Goal: Transaction & Acquisition: Purchase product/service

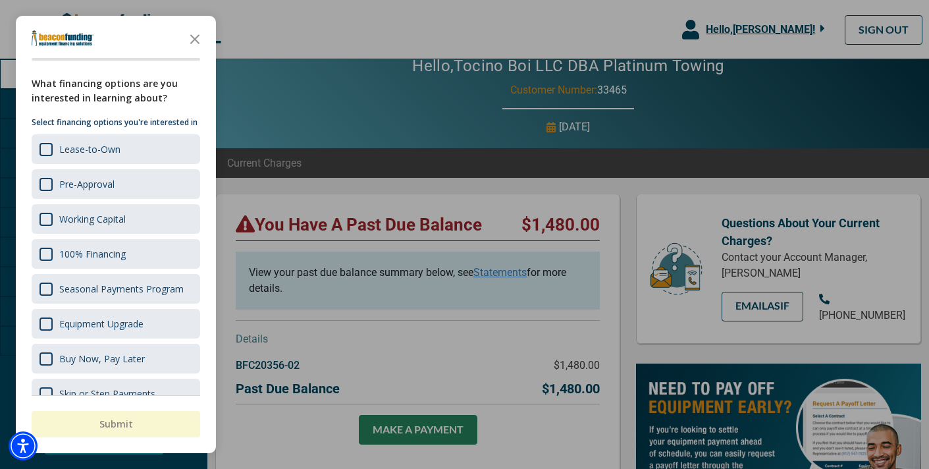
scroll to position [18, 0]
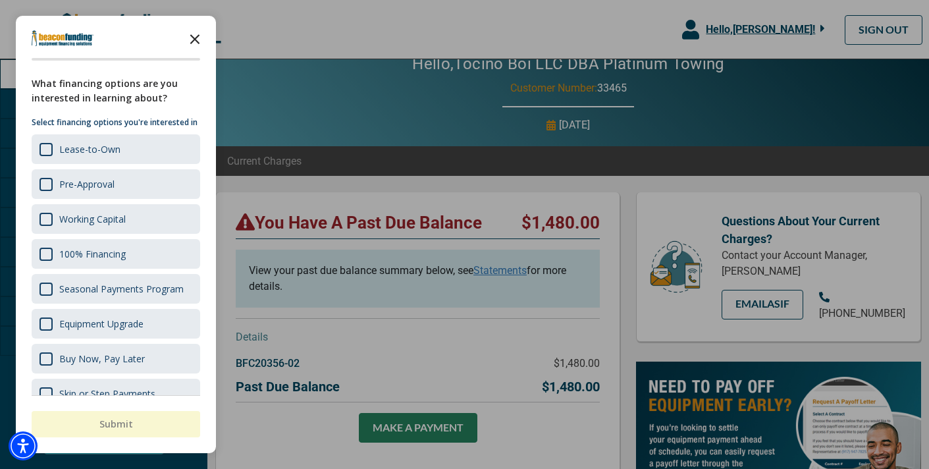
click at [195, 39] on polygon "Close the survey" at bounding box center [195, 39] width 10 height 10
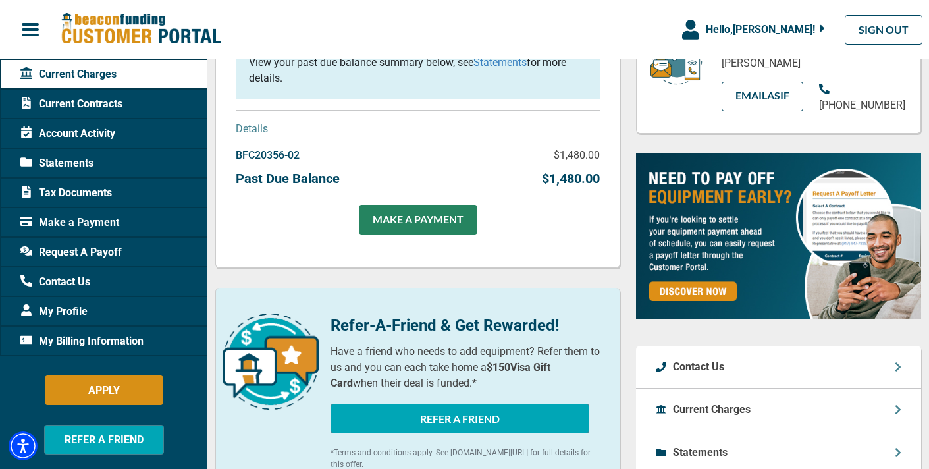
scroll to position [228, 0]
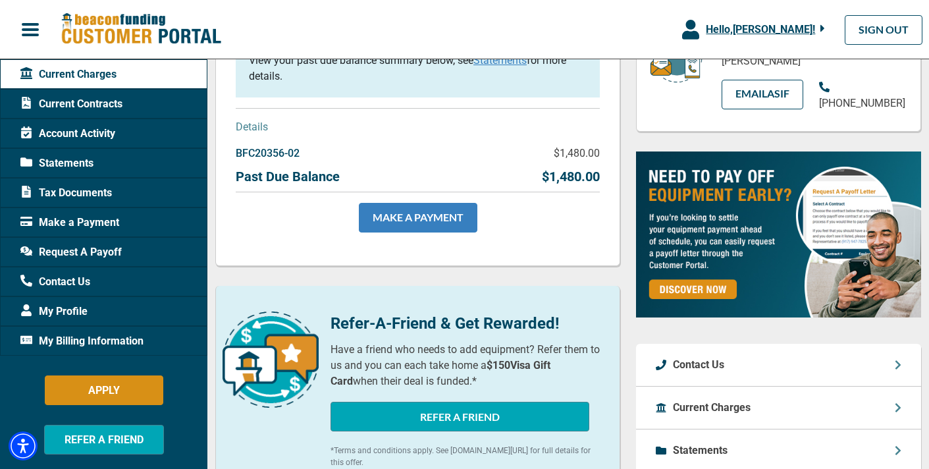
click at [428, 219] on link "MAKE A PAYMENT" at bounding box center [418, 218] width 118 height 30
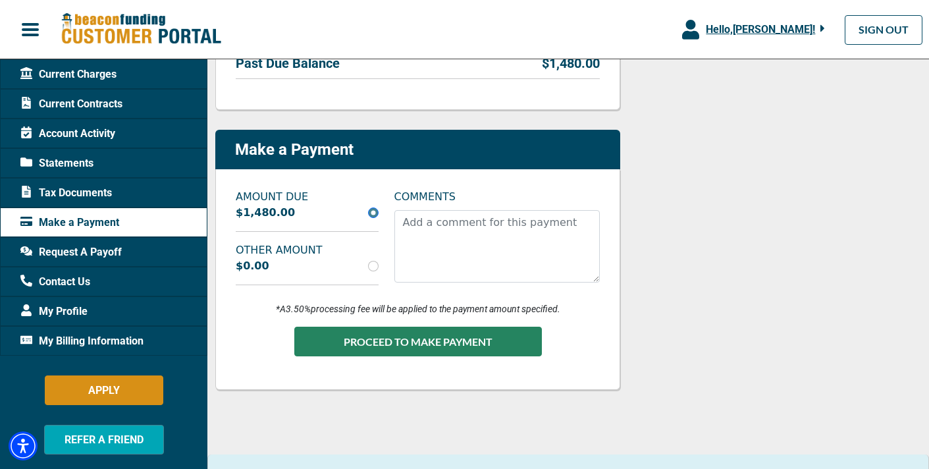
scroll to position [314, 0]
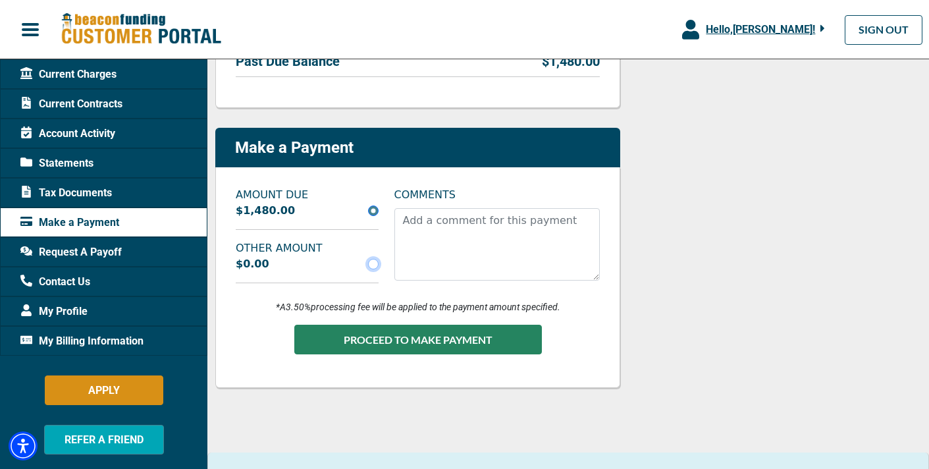
click at [372, 265] on input "radio" at bounding box center [373, 264] width 11 height 11
radio input "true"
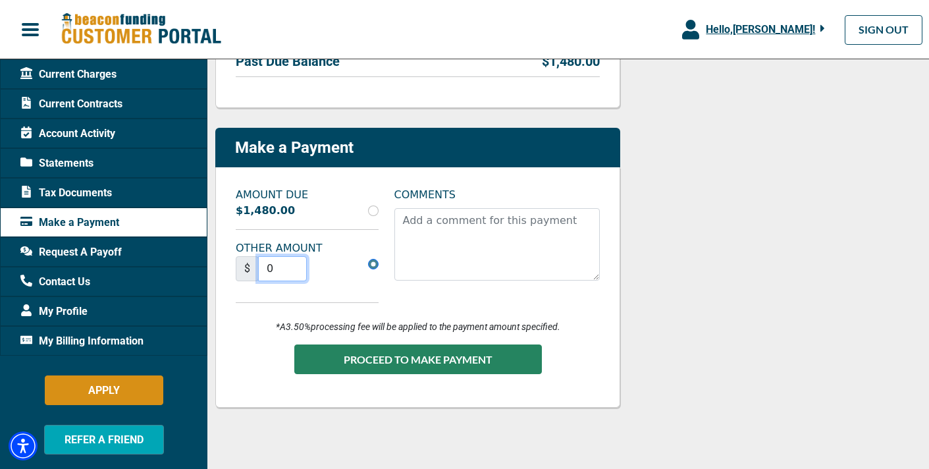
click at [282, 263] on input "0" at bounding box center [282, 268] width 49 height 25
type input "0"
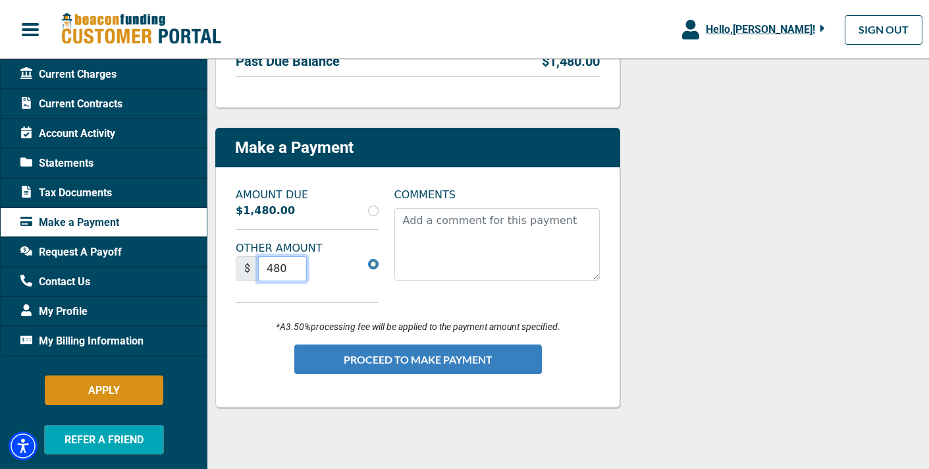
type input "480"
click at [471, 350] on button "PROCEED TO MAKE PAYMENT" at bounding box center [417, 359] width 247 height 30
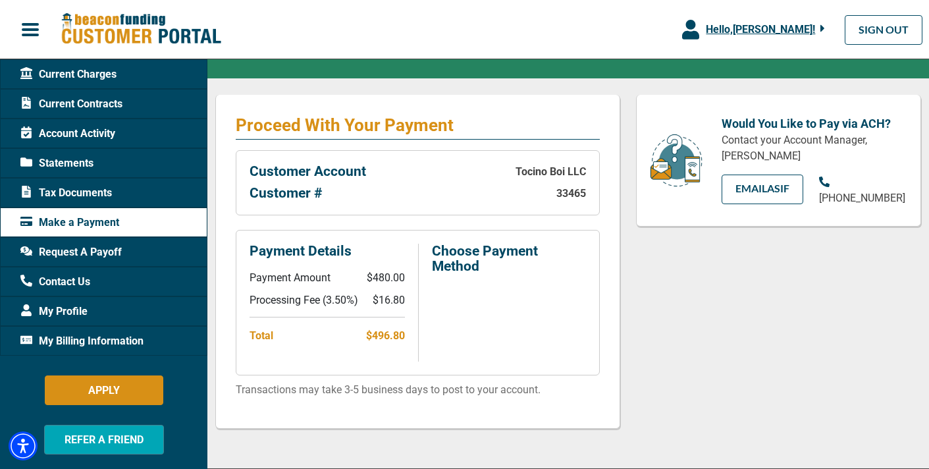
scroll to position [188, 0]
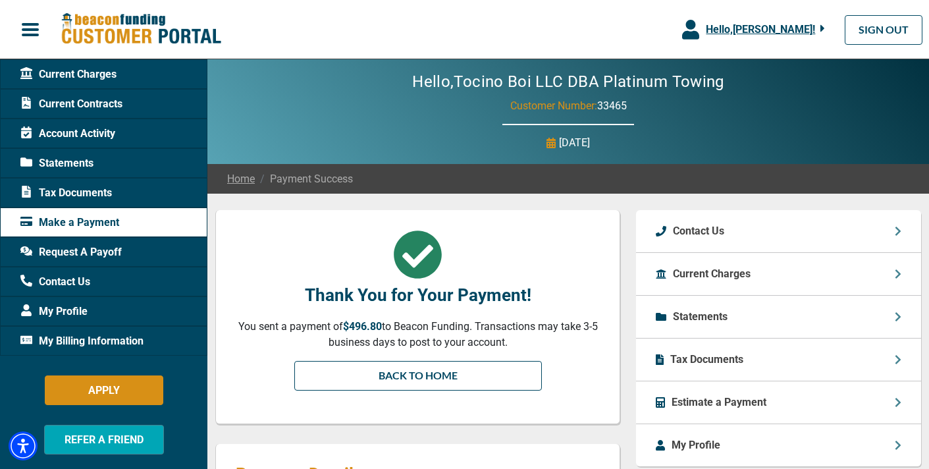
click at [453, 378] on link "BACK TO HOME" at bounding box center [417, 376] width 247 height 30
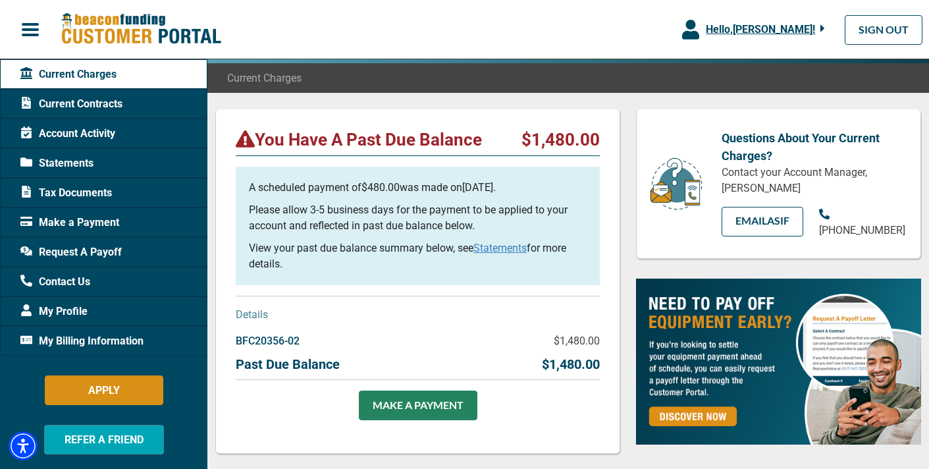
scroll to position [99, 0]
